Goal: Transaction & Acquisition: Purchase product/service

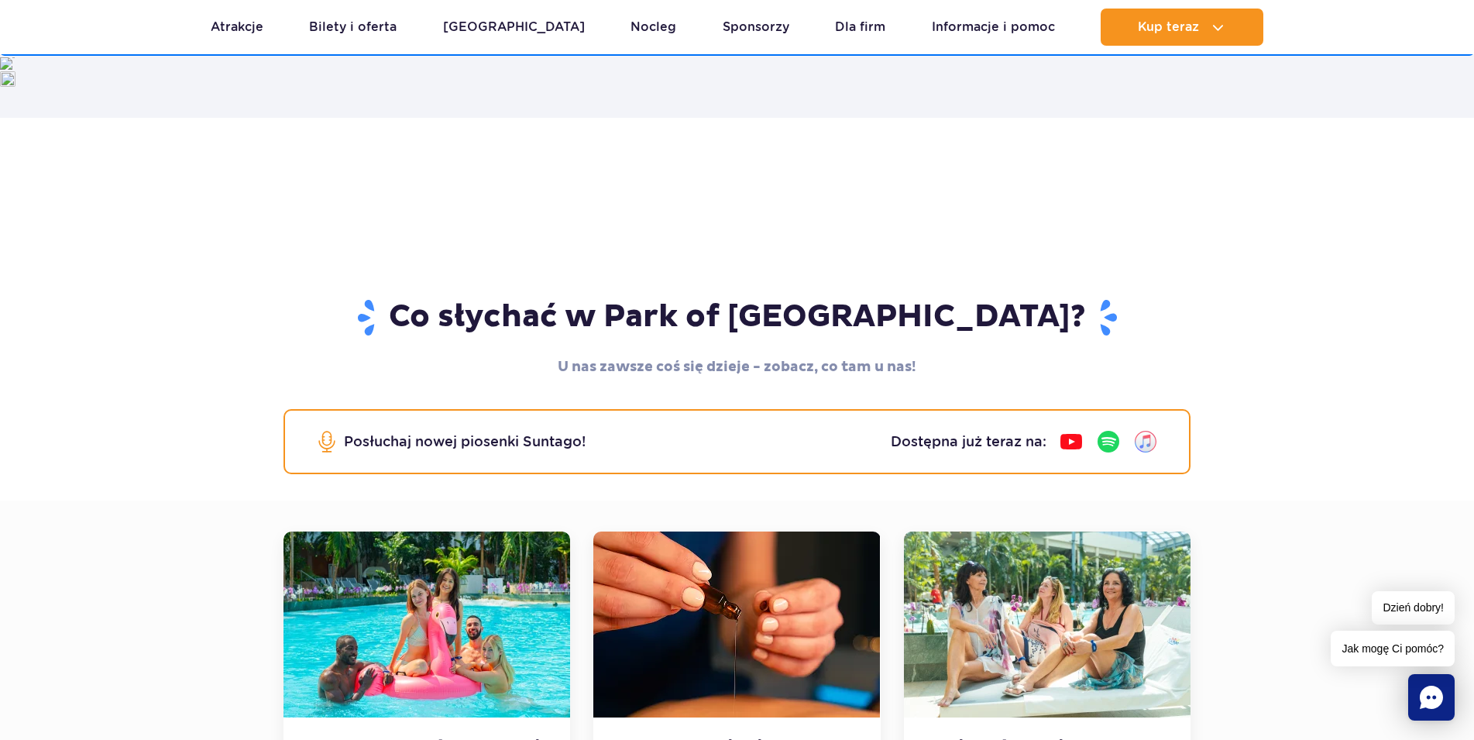
scroll to position [211, 0]
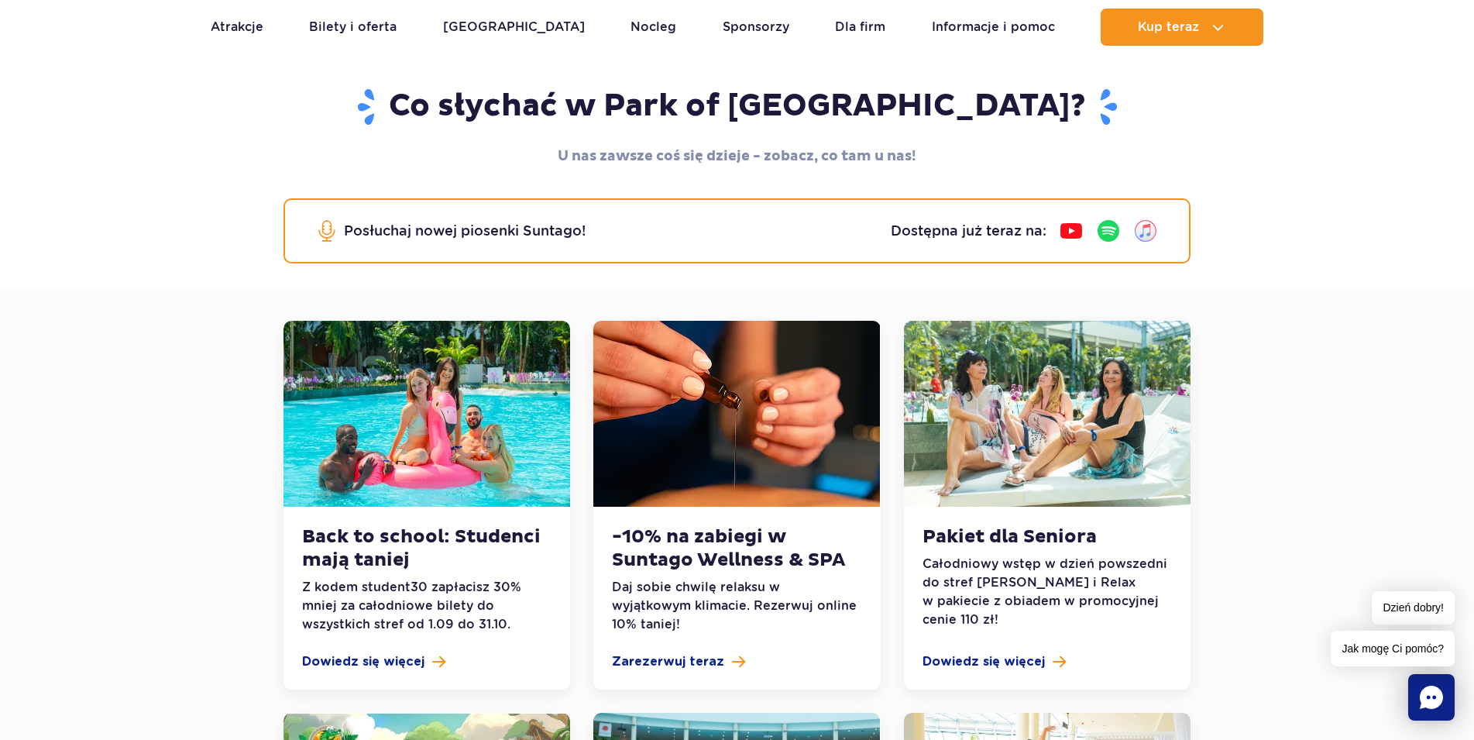
click at [1085, 555] on p "Całodniowy wstęp w dzień powszedni do stref [PERSON_NAME] i Relax w pakiecie z …" at bounding box center [1047, 592] width 249 height 74
click at [1012, 652] on span "Dowiedz się więcej" at bounding box center [984, 661] width 122 height 19
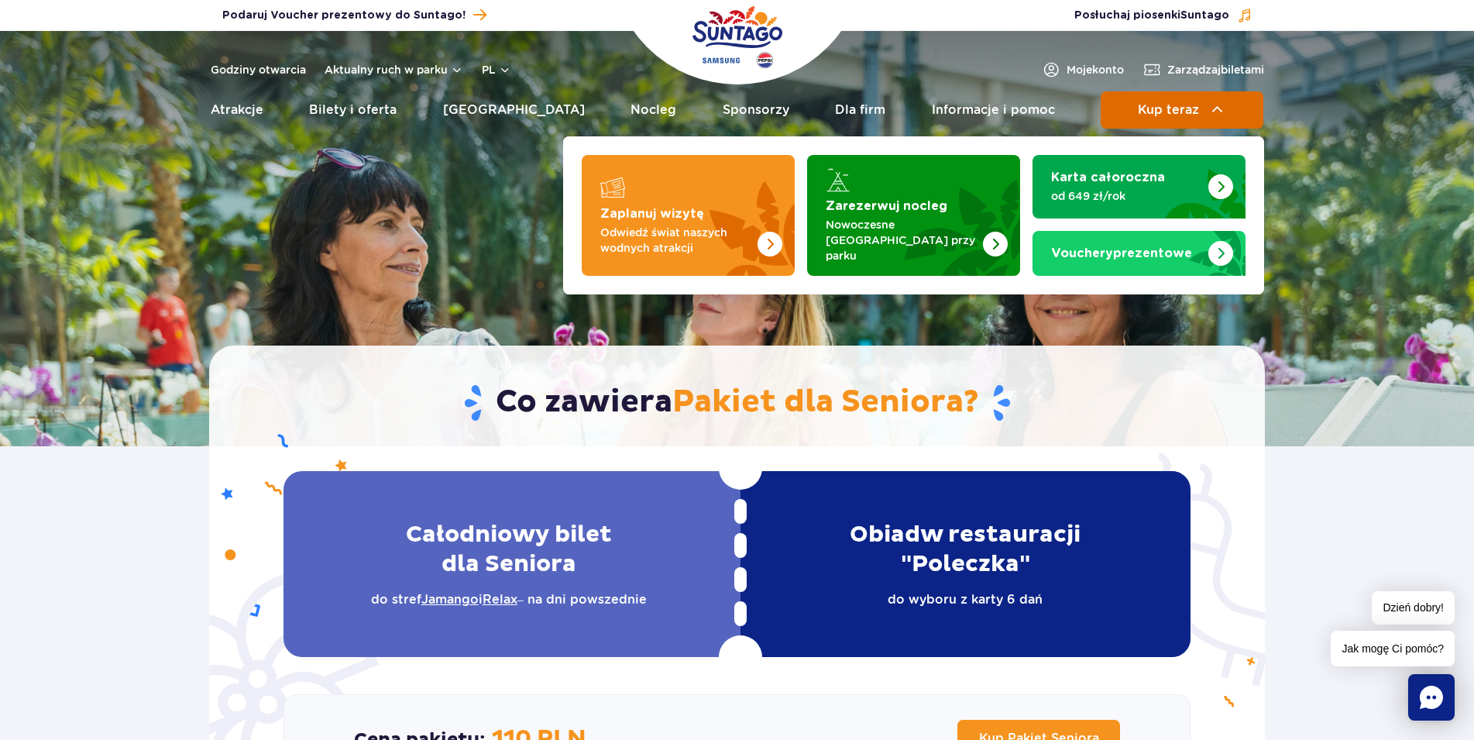
click at [1140, 113] on span "Kup teraz" at bounding box center [1168, 110] width 61 height 14
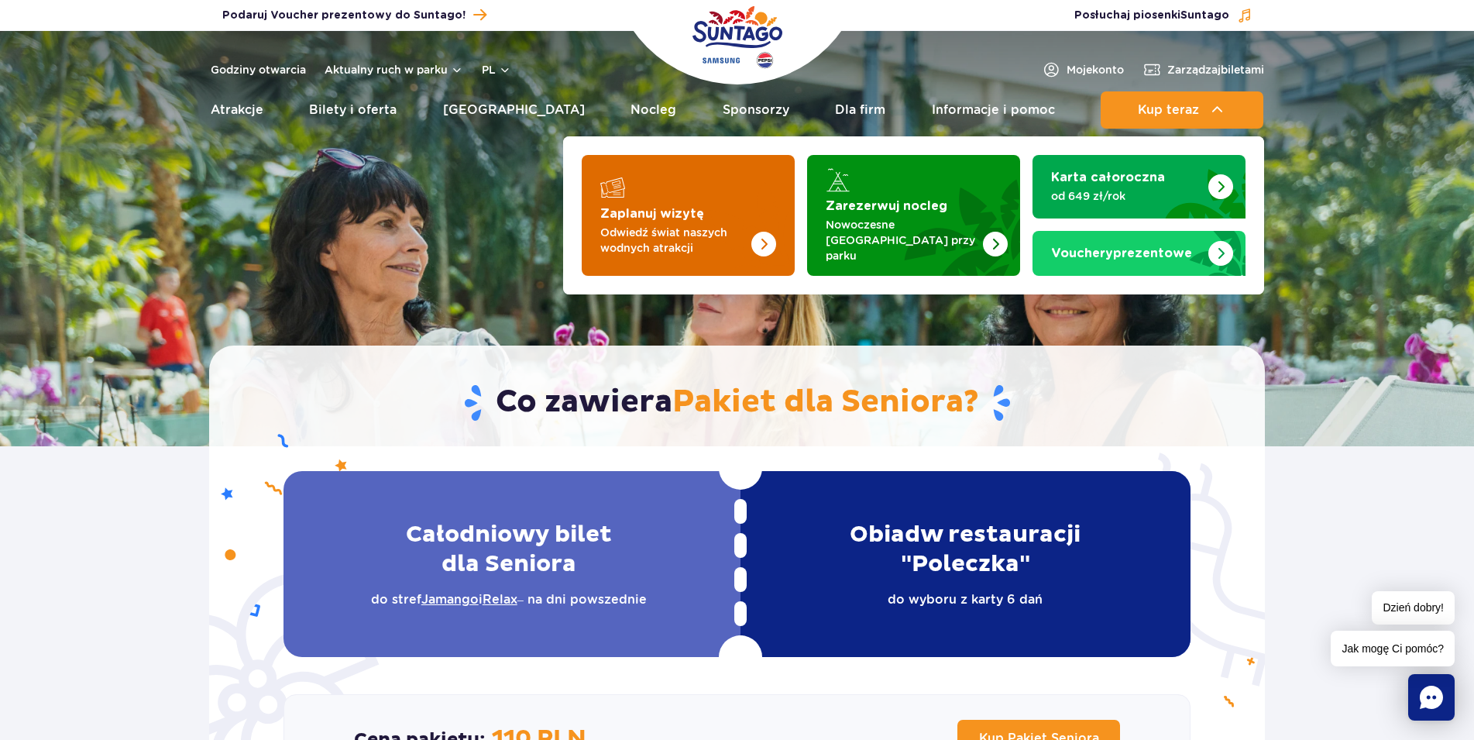
click at [666, 229] on p "Odwiedź świat naszych wodnych atrakcji" at bounding box center [675, 240] width 151 height 31
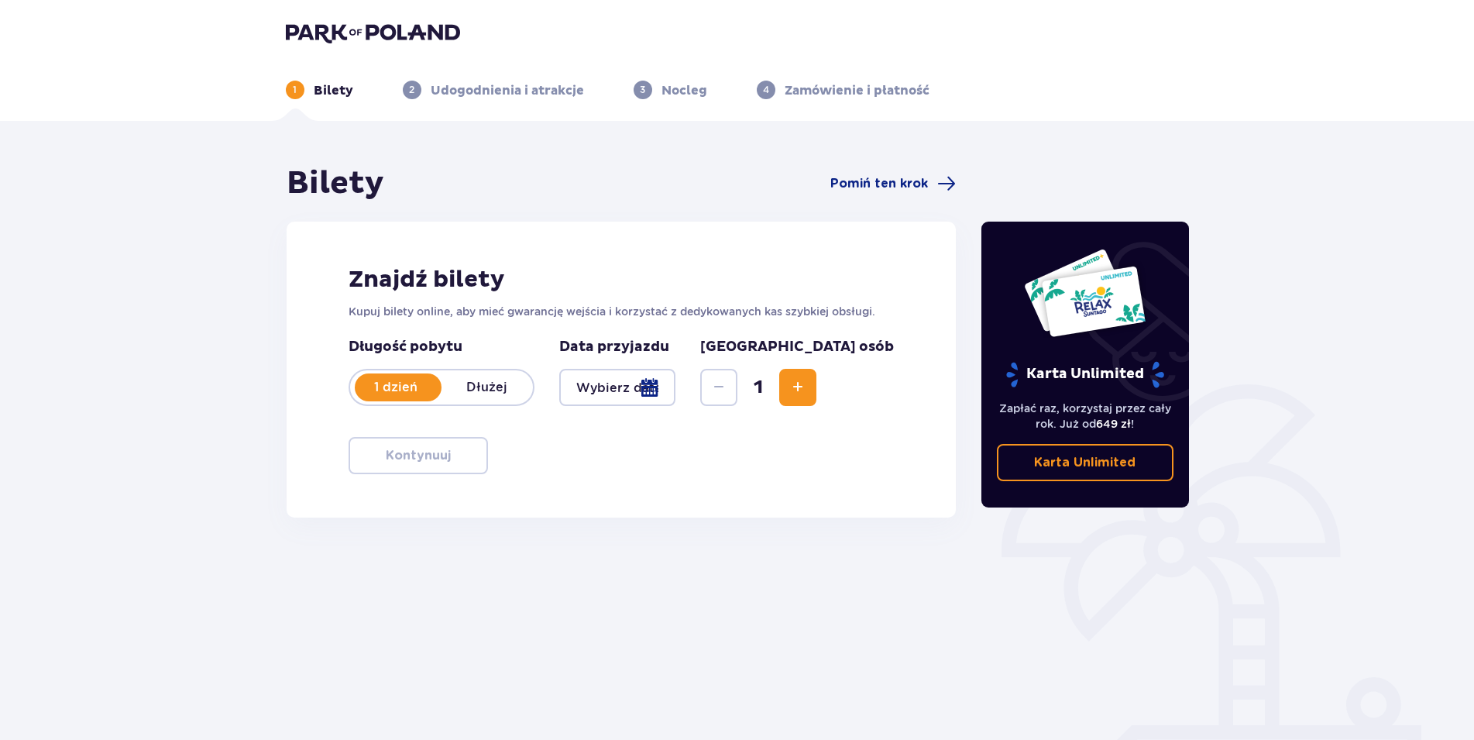
click at [503, 395] on p "Dłużej" at bounding box center [487, 387] width 91 height 17
click at [401, 400] on div "1 dzień Dłużej" at bounding box center [442, 387] width 186 height 37
click at [676, 385] on div at bounding box center [617, 387] width 117 height 37
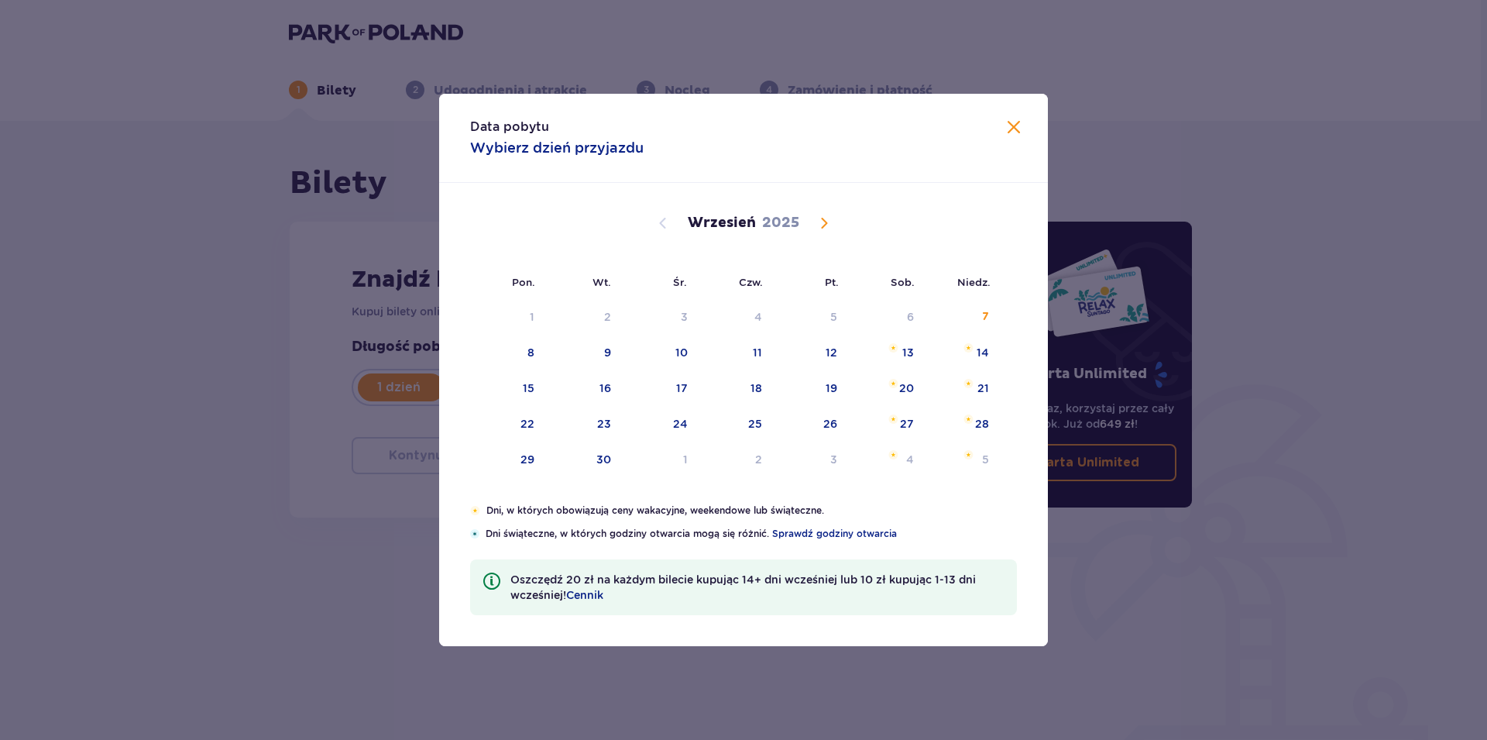
click at [824, 224] on span "Calendar" at bounding box center [824, 223] width 19 height 19
click at [529, 389] on div "10" at bounding box center [530, 387] width 12 height 15
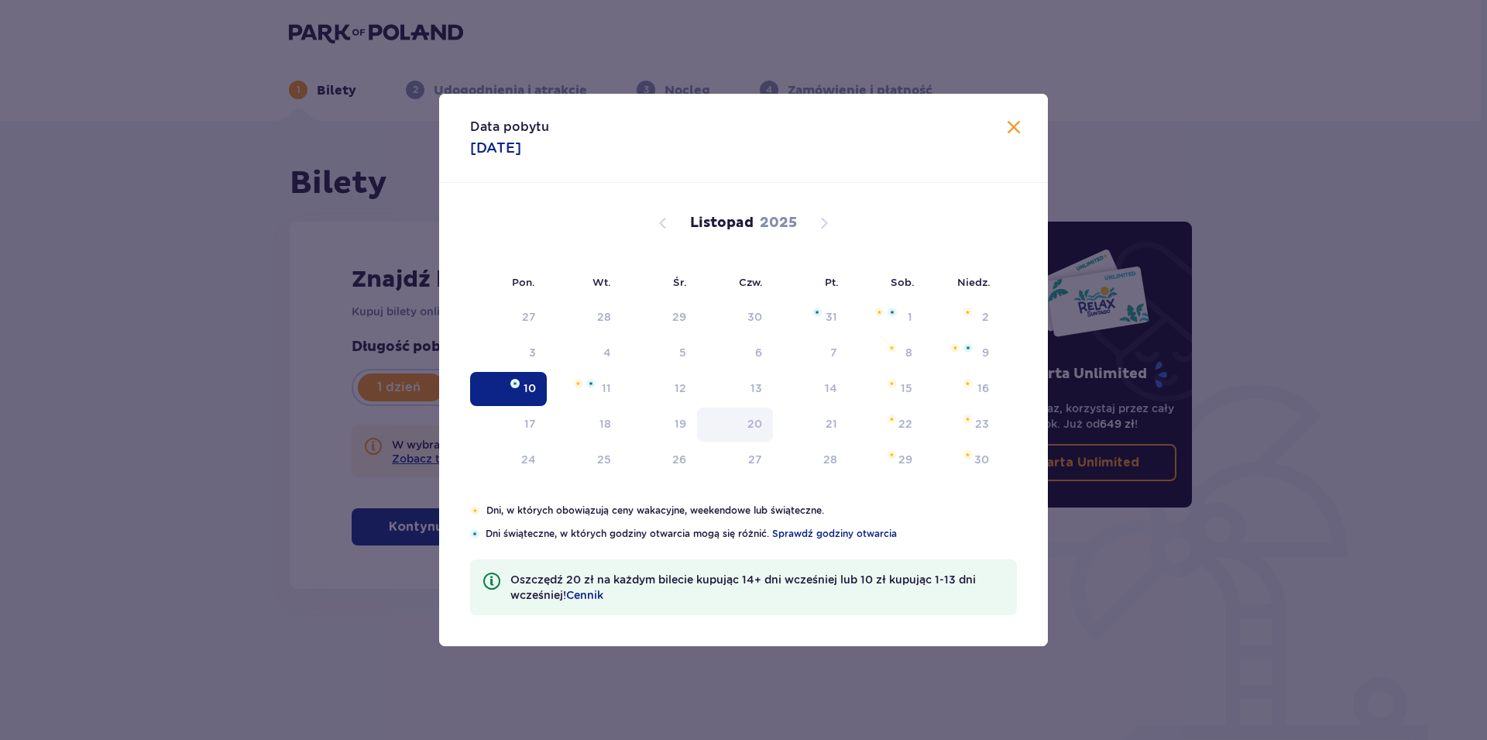
type input "10.11.25"
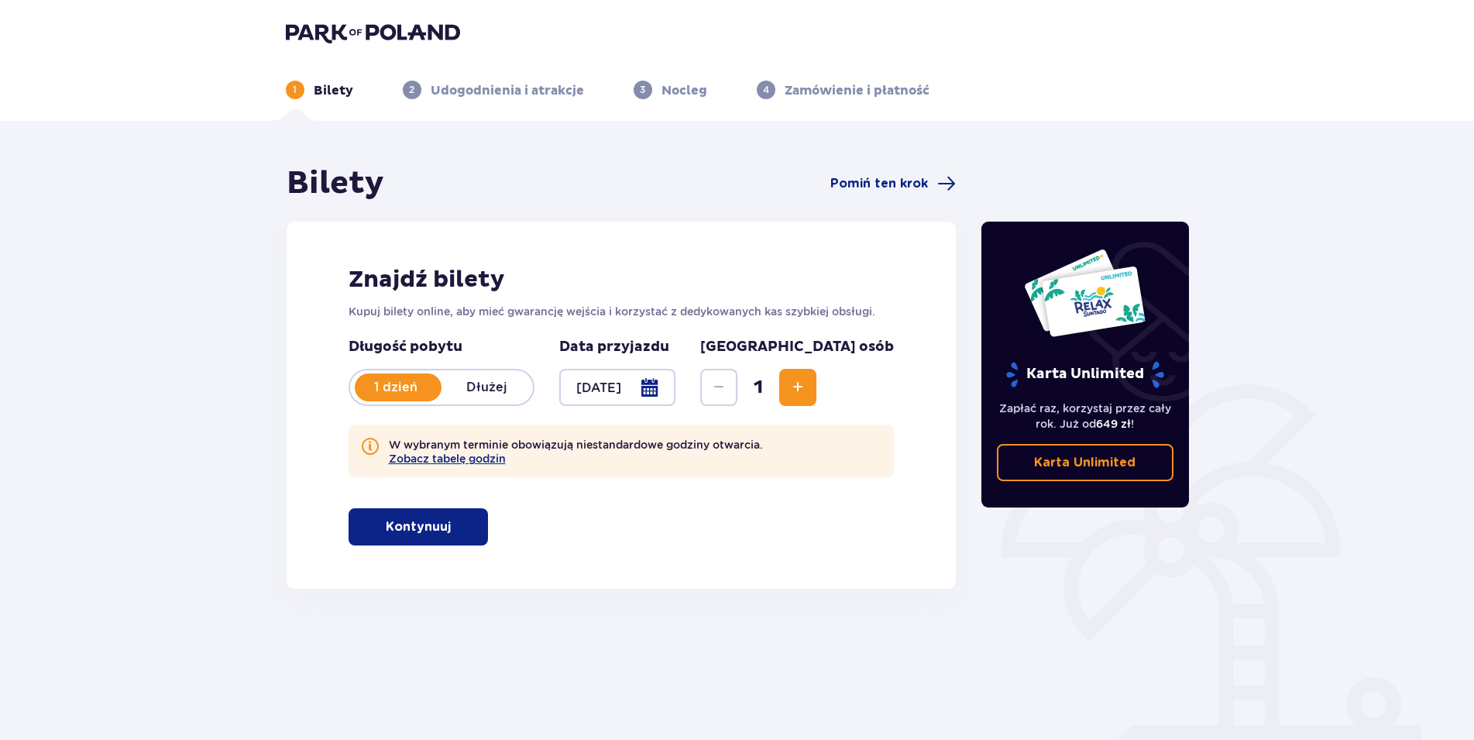
click at [807, 387] on span "Increase" at bounding box center [798, 387] width 19 height 19
click at [463, 452] on p "W wybranym terminie obowiązują niestandardowe godziny otwarcia. Zobacz tabelę g…" at bounding box center [576, 451] width 374 height 28
click at [463, 462] on button "Zobacz tabelę godzin" at bounding box center [447, 458] width 117 height 12
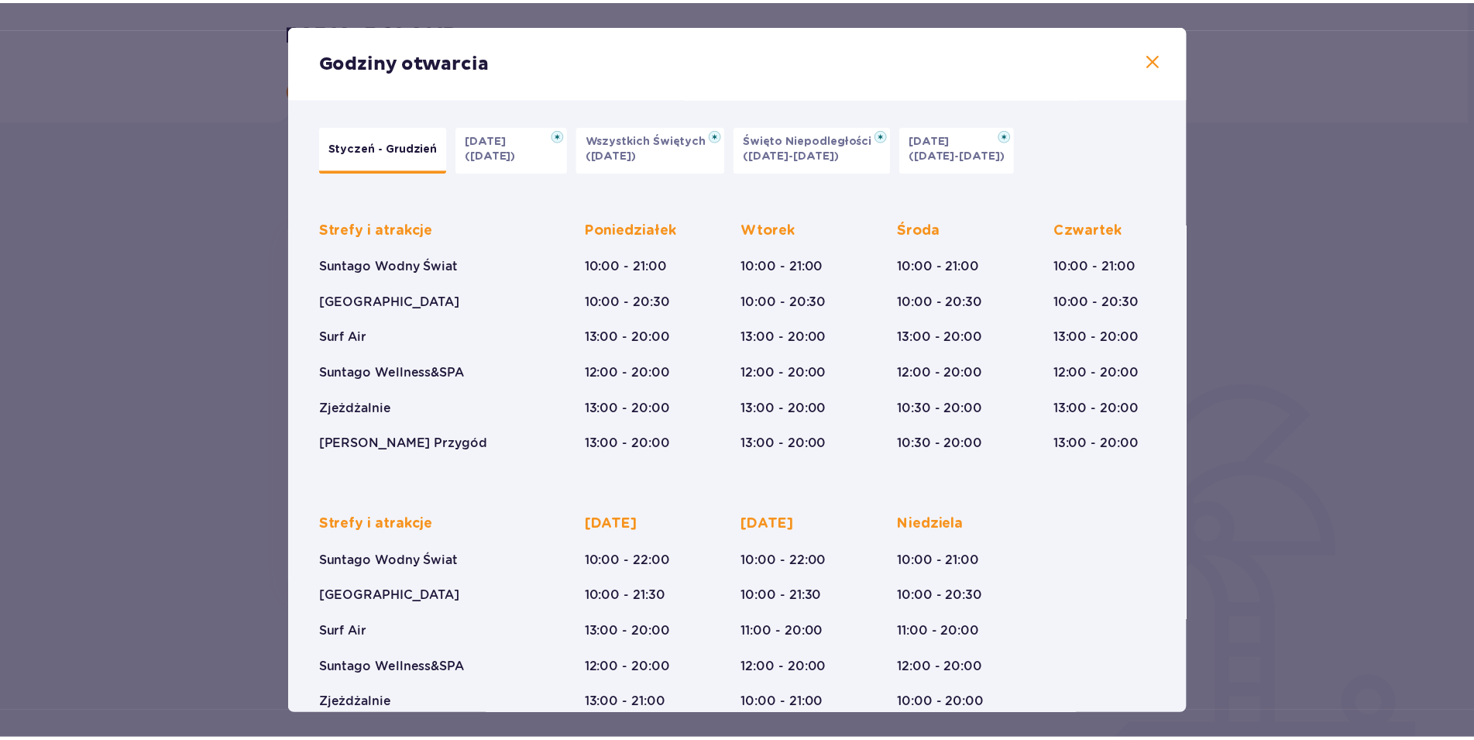
scroll to position [64, 0]
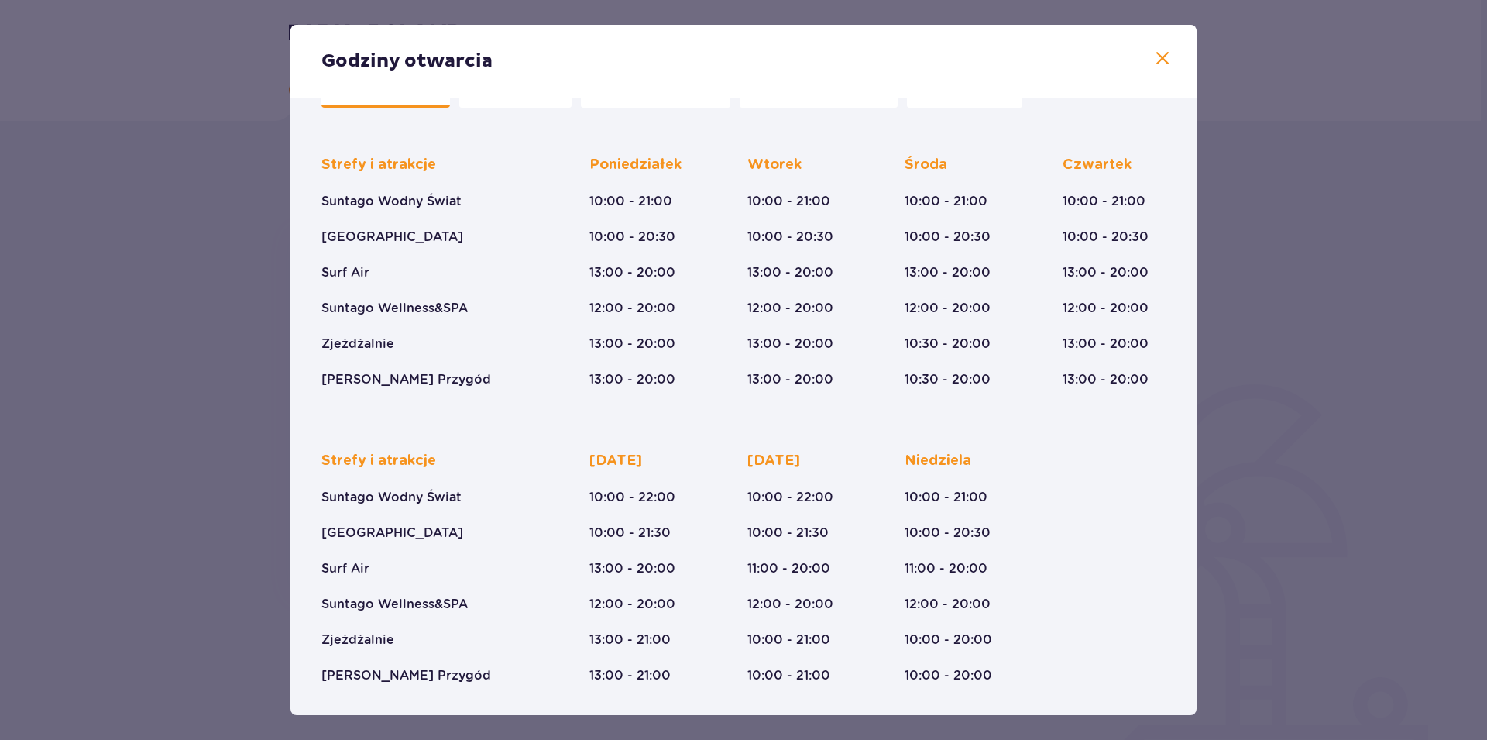
click at [1164, 57] on div "Godziny otwarcia" at bounding box center [744, 61] width 906 height 73
click at [1154, 63] on span at bounding box center [1163, 59] width 19 height 19
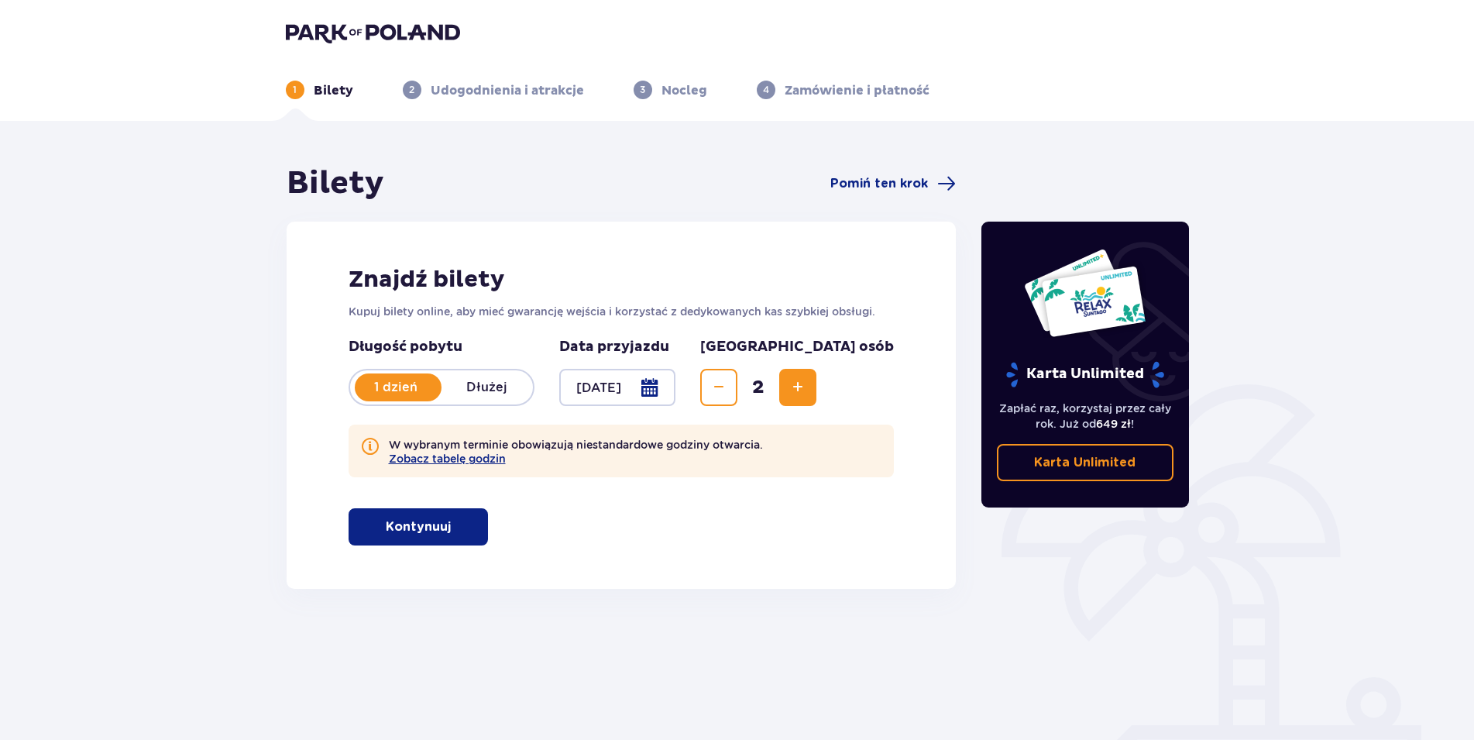
click at [449, 532] on span "button" at bounding box center [454, 527] width 19 height 19
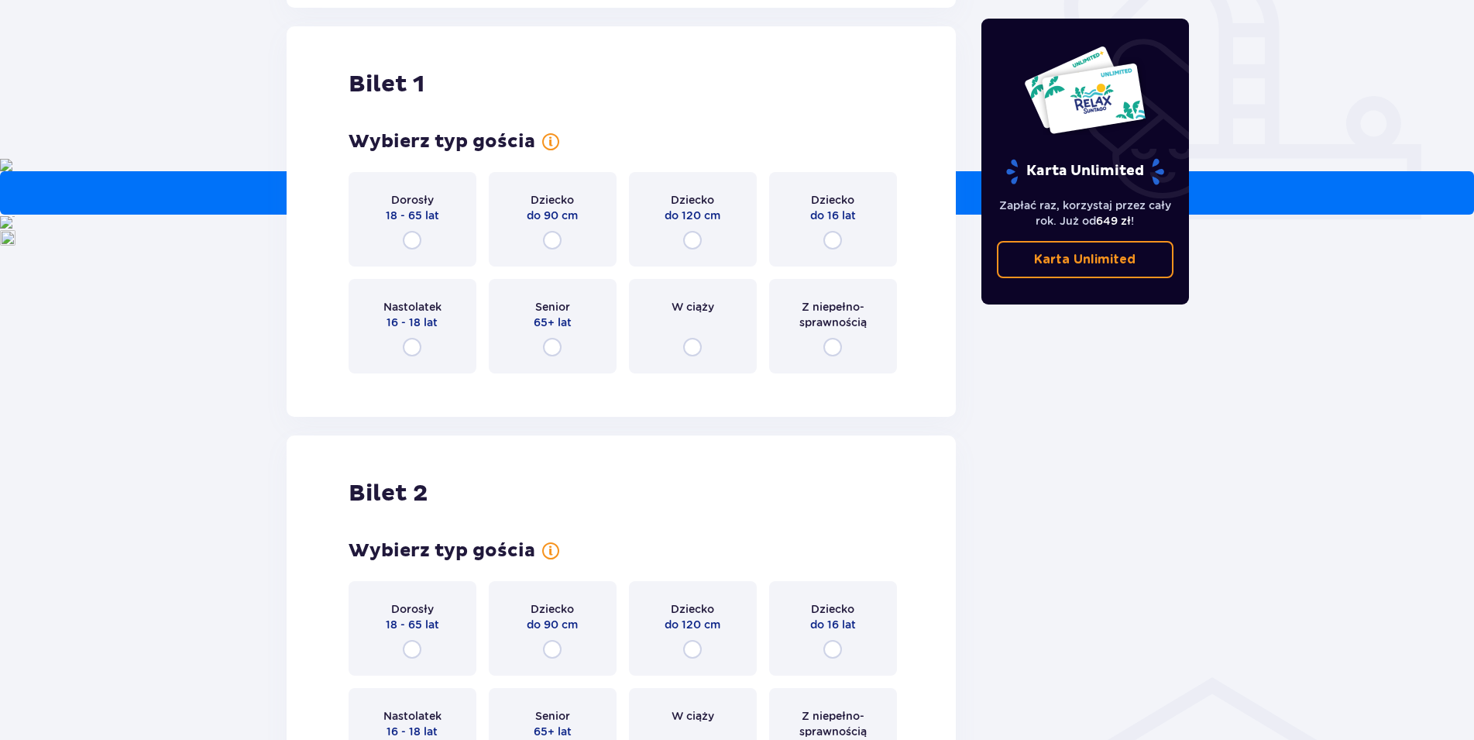
scroll to position [589, 0]
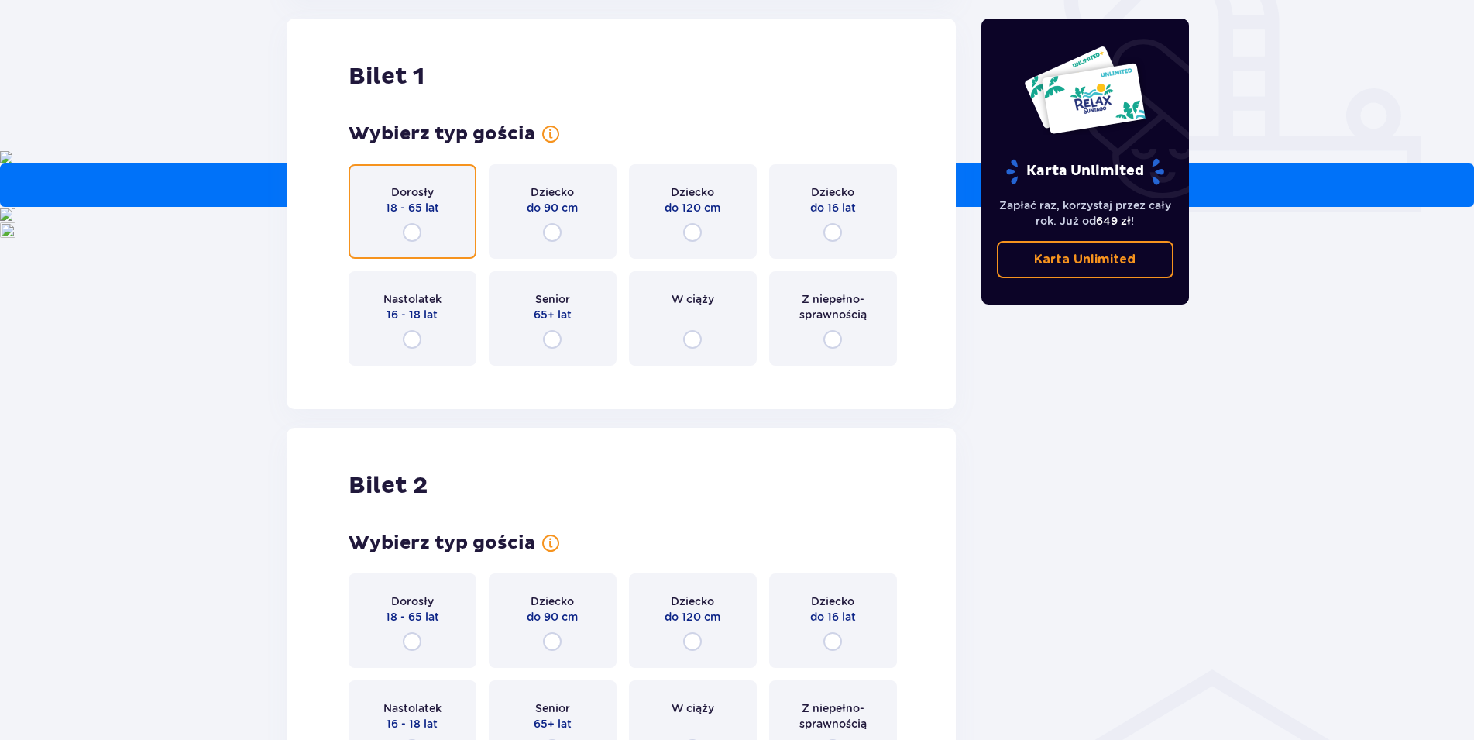
click at [417, 227] on input "radio" at bounding box center [412, 232] width 19 height 19
radio input "true"
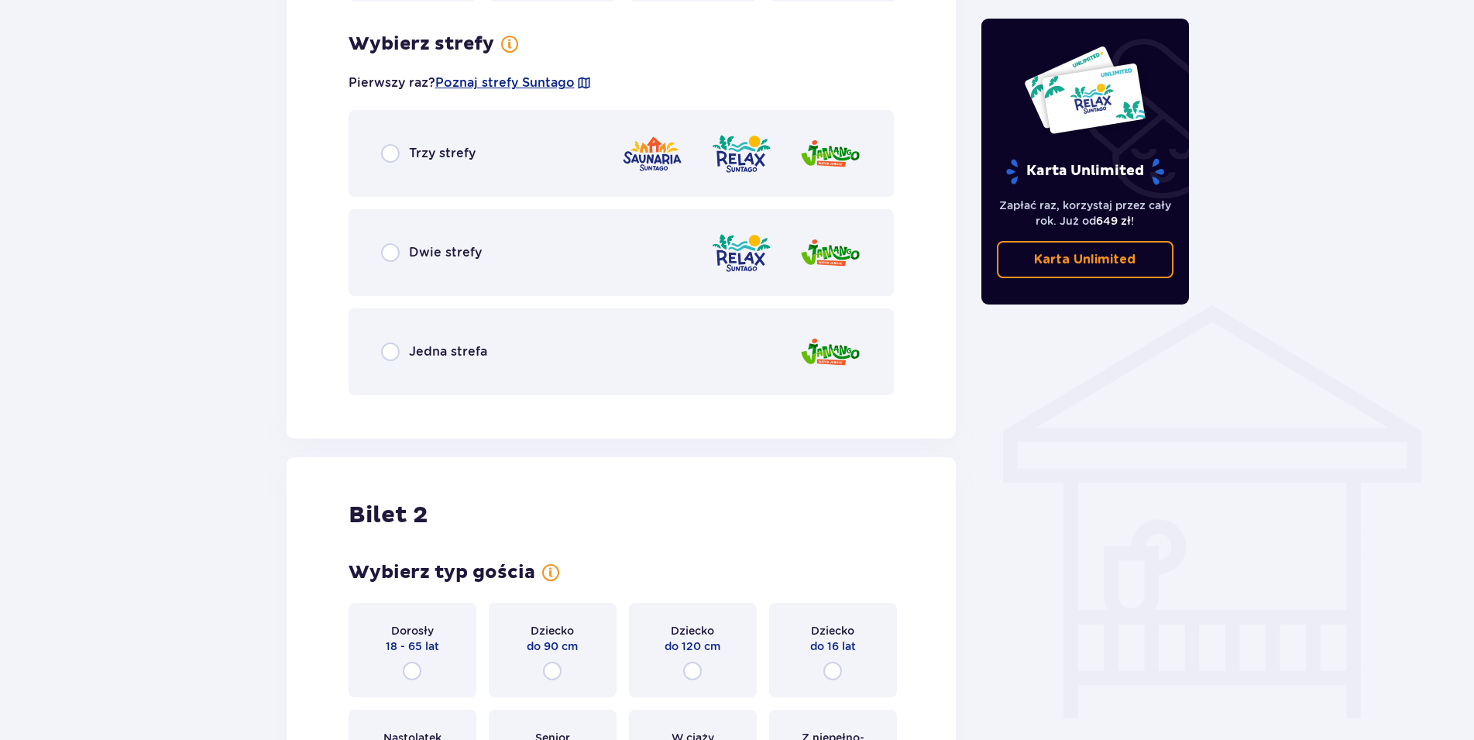
scroll to position [967, 0]
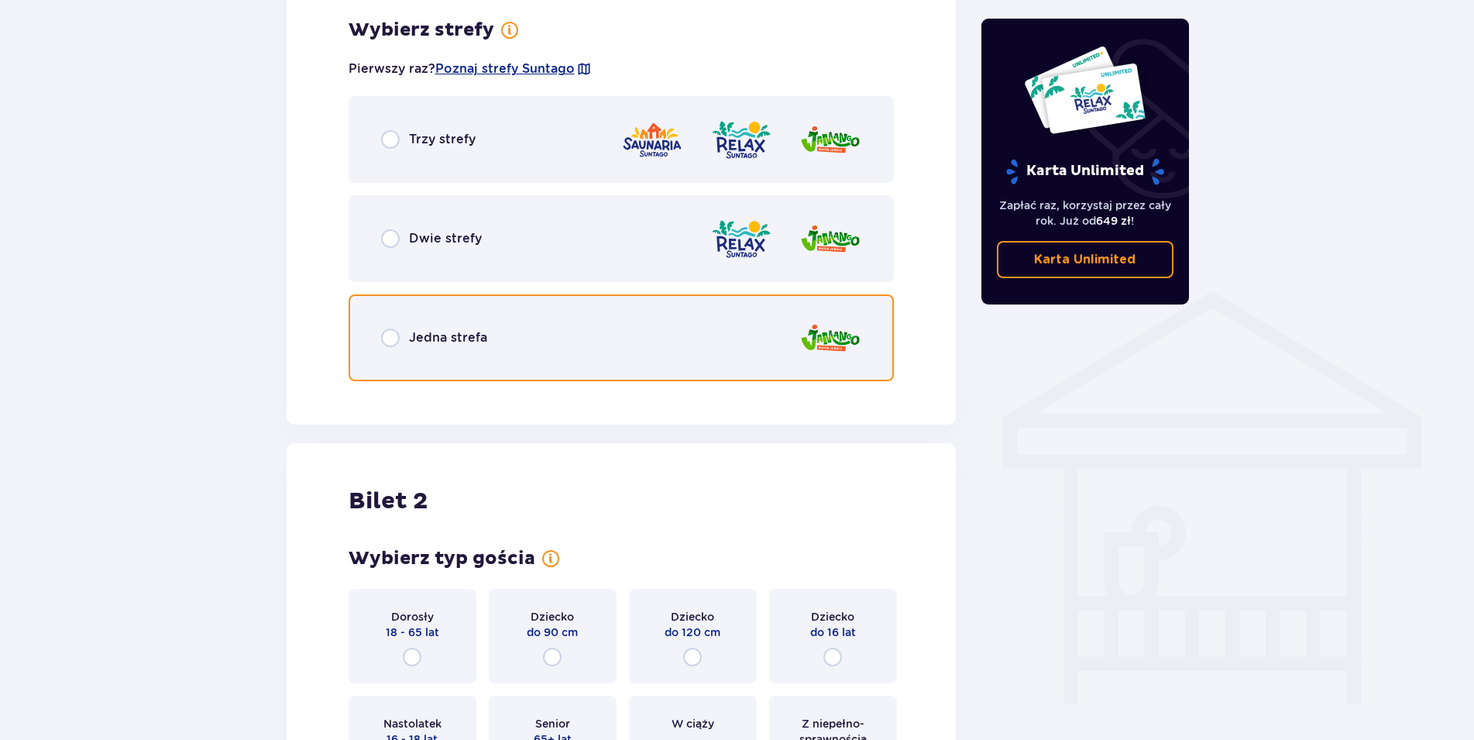
click at [387, 332] on input "radio" at bounding box center [390, 337] width 19 height 19
radio input "true"
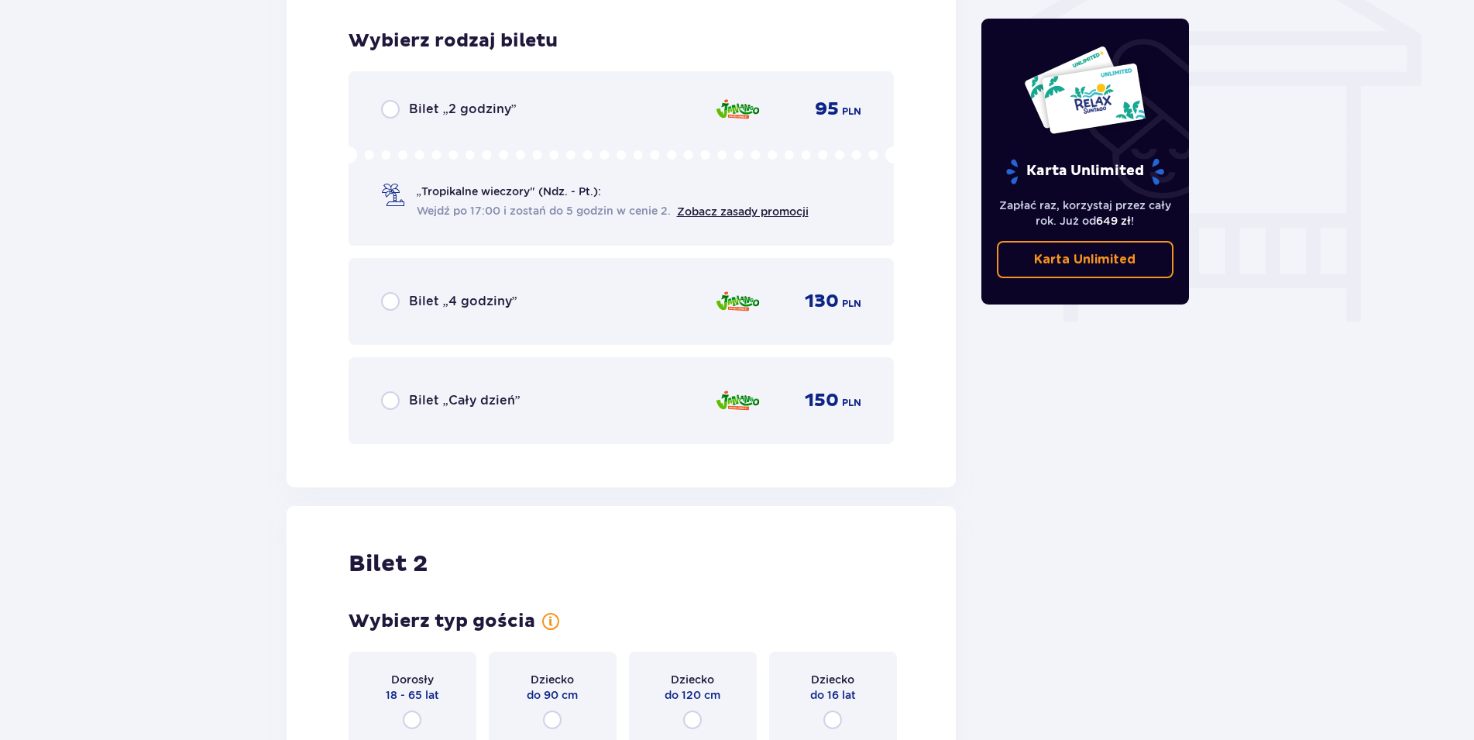
scroll to position [1360, 0]
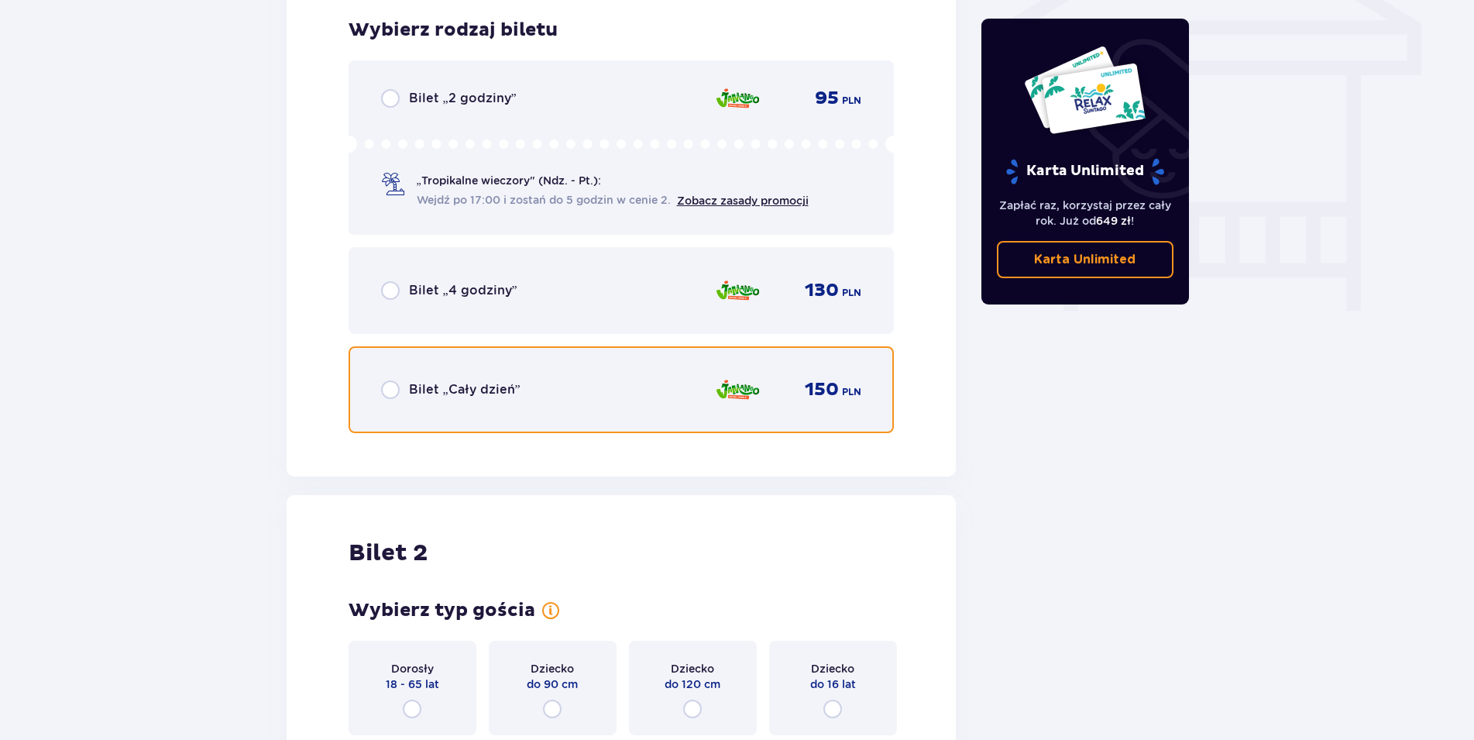
click at [387, 384] on input "radio" at bounding box center [390, 389] width 19 height 19
radio input "true"
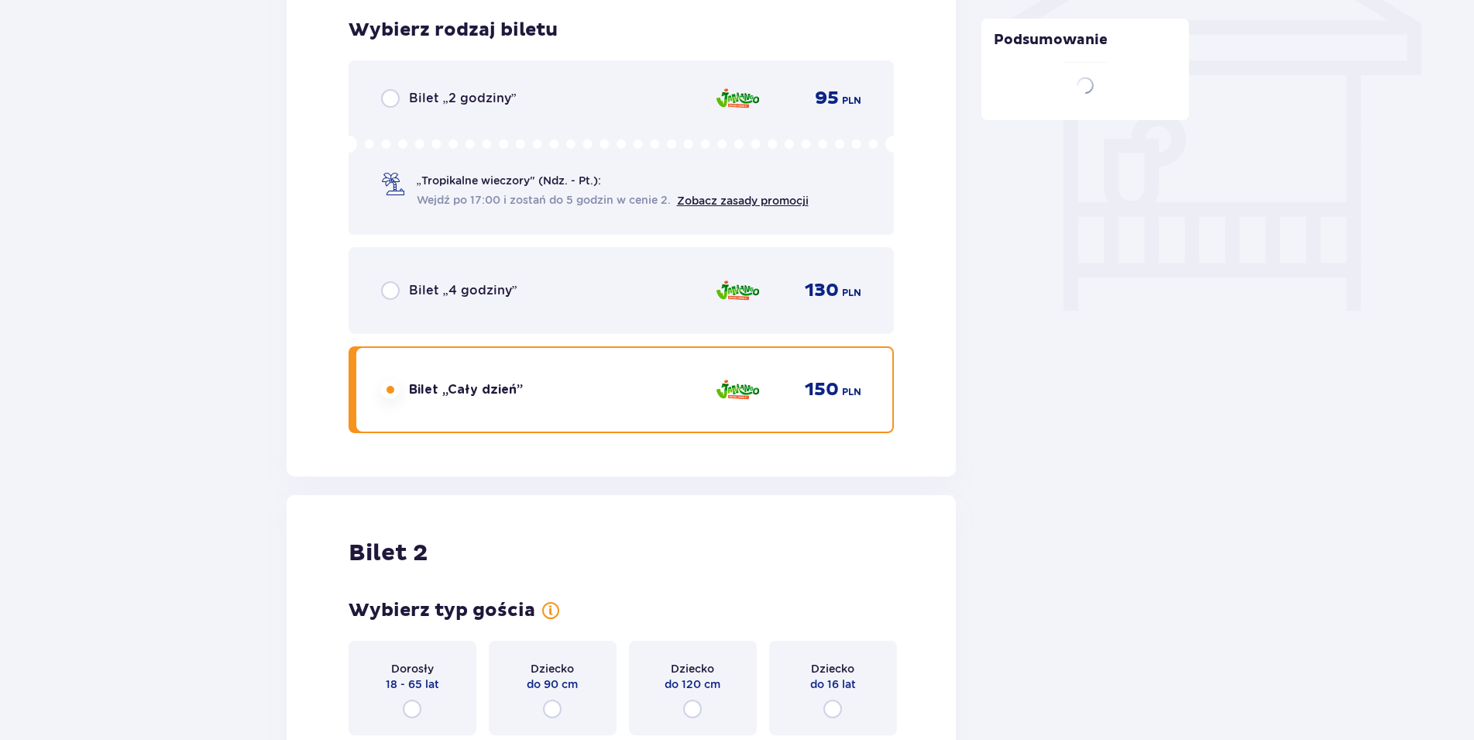
scroll to position [1673, 0]
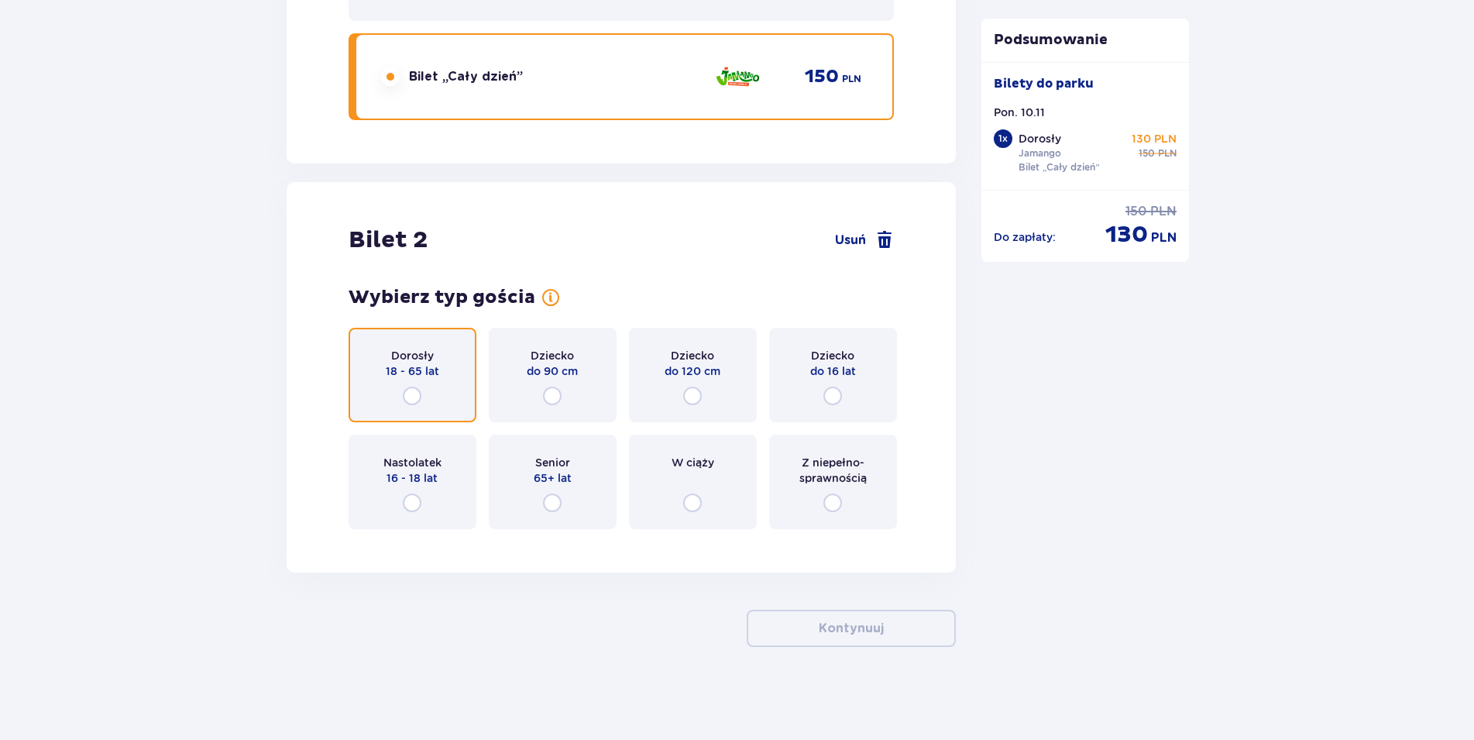
click at [411, 392] on input "radio" at bounding box center [412, 396] width 19 height 19
radio input "true"
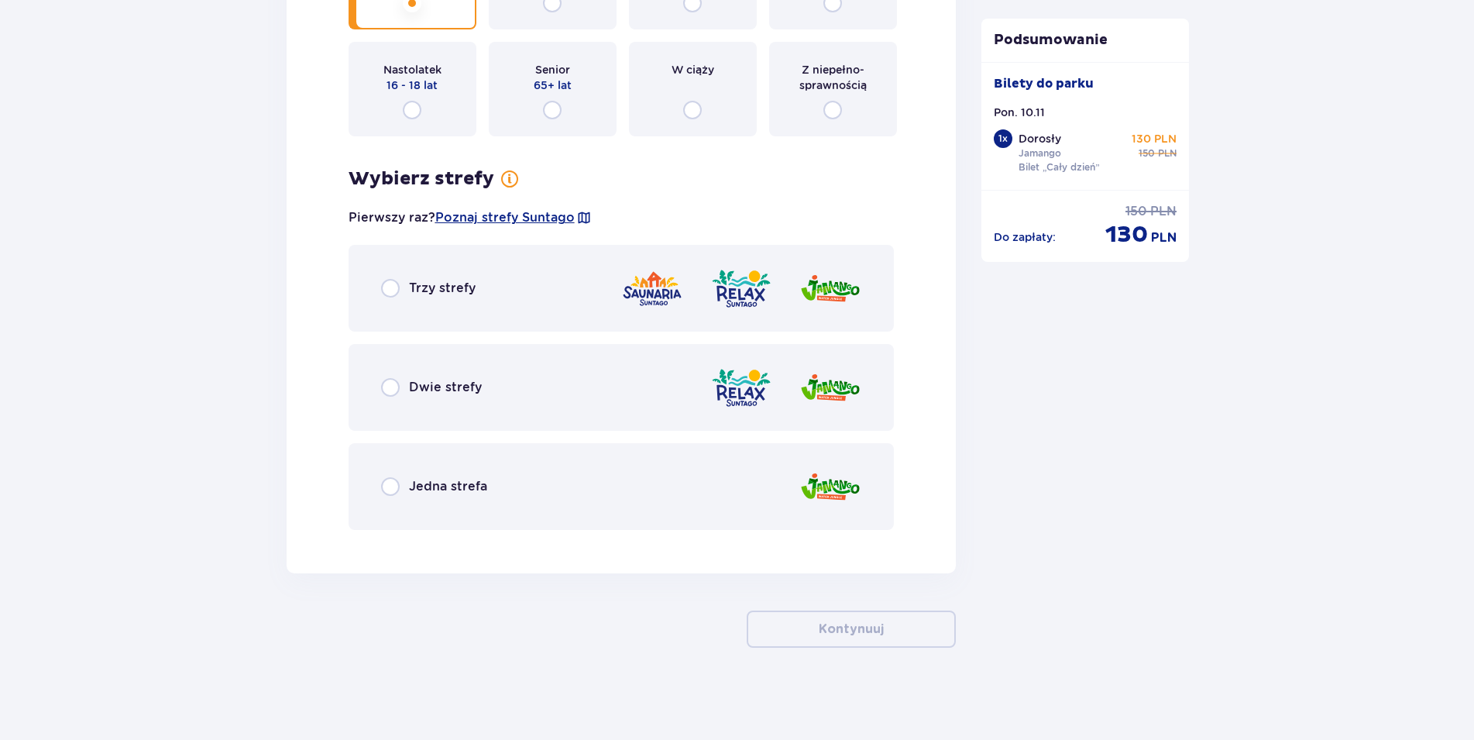
scroll to position [2067, 0]
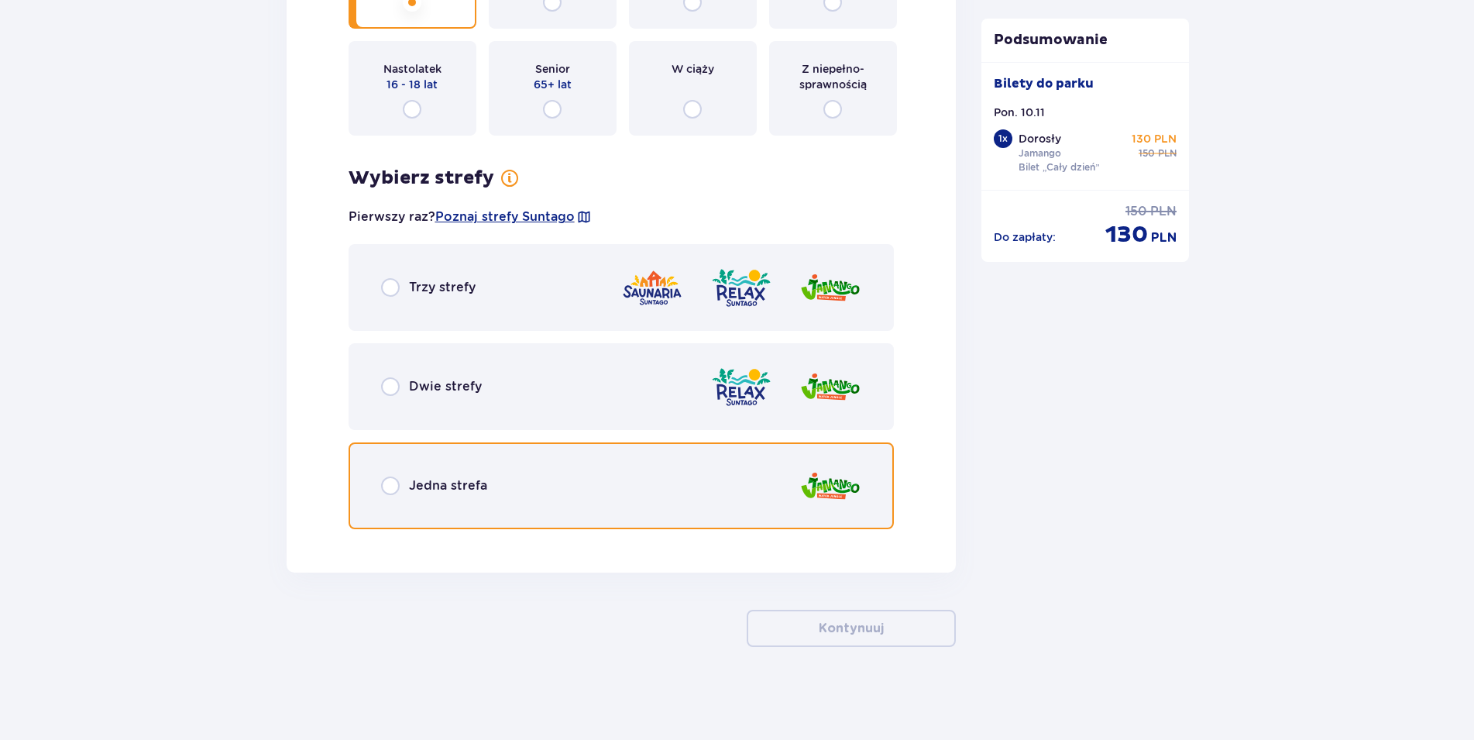
click at [393, 482] on input "radio" at bounding box center [390, 485] width 19 height 19
radio input "true"
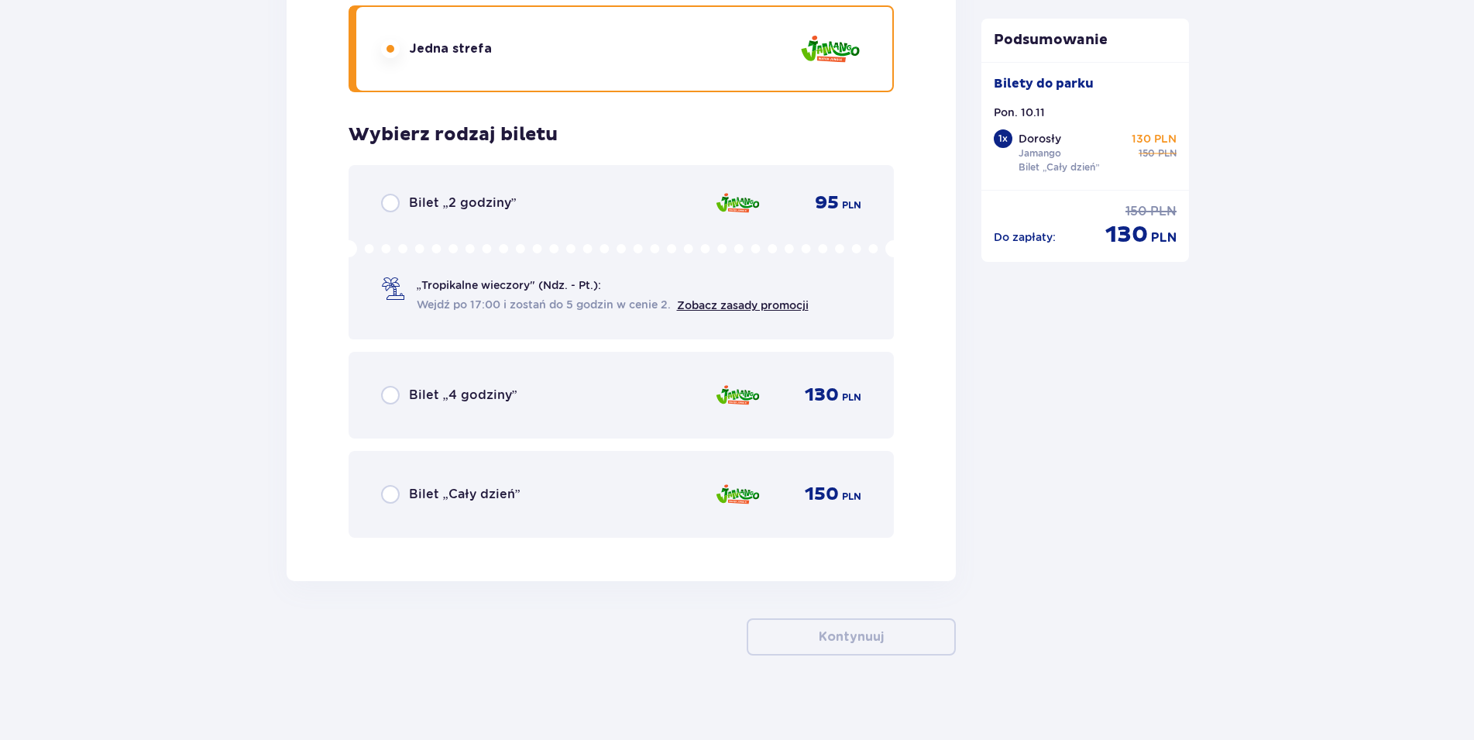
scroll to position [2512, 0]
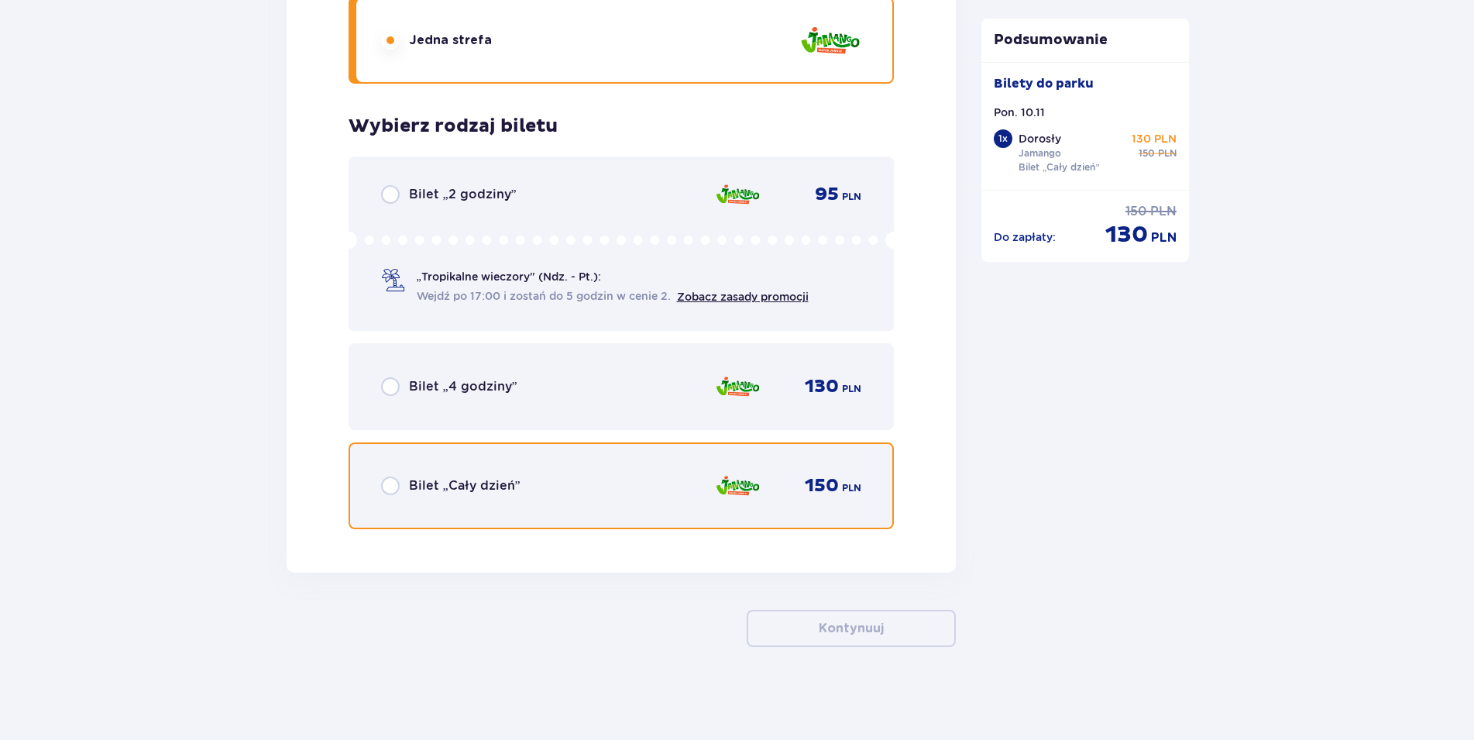
drag, startPoint x: 389, startPoint y: 483, endPoint x: 430, endPoint y: 487, distance: 41.2
click at [388, 484] on input "radio" at bounding box center [390, 485] width 19 height 19
radio input "true"
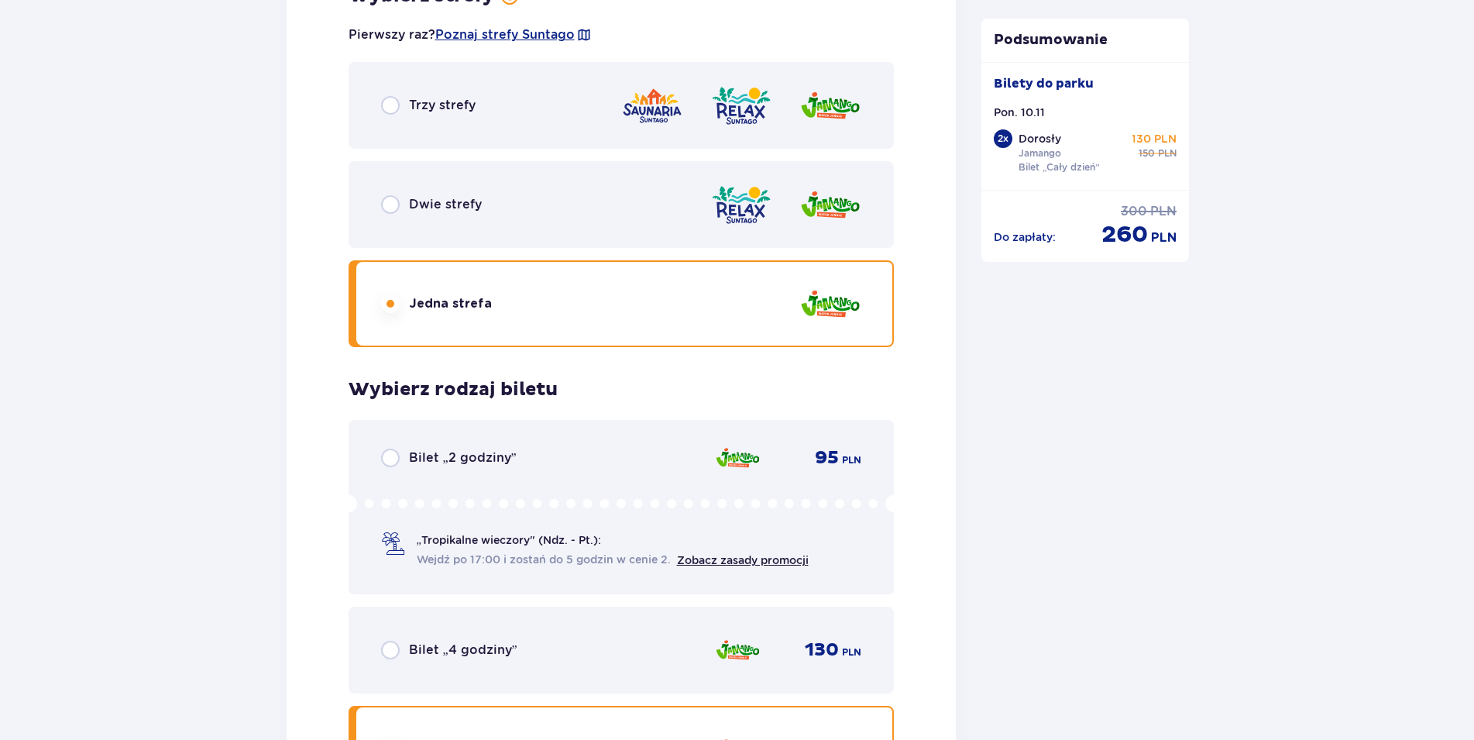
scroll to position [1986, 0]
